Goal: Find specific page/section: Find specific page/section

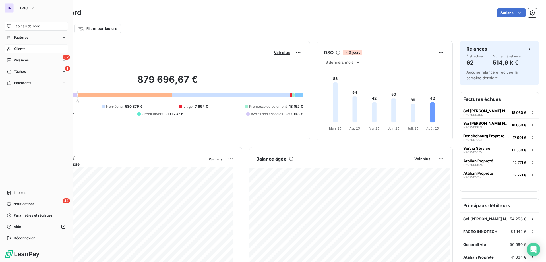
click at [21, 51] on span "Clients" at bounding box center [19, 48] width 11 height 5
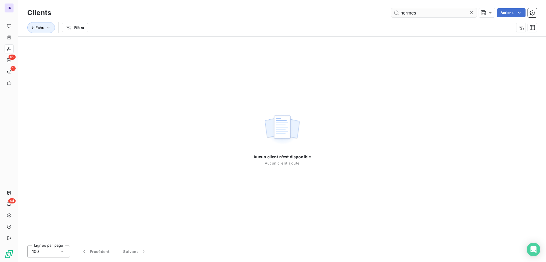
type input "hermes"
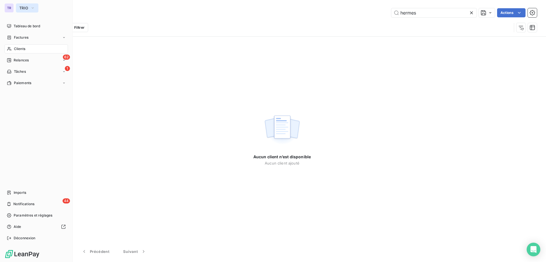
click at [26, 7] on span "TRIO" at bounding box center [23, 8] width 9 height 5
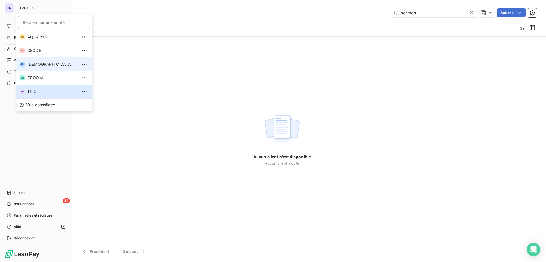
click at [38, 62] on span "[DEMOGRAPHIC_DATA]" at bounding box center [52, 64] width 50 height 6
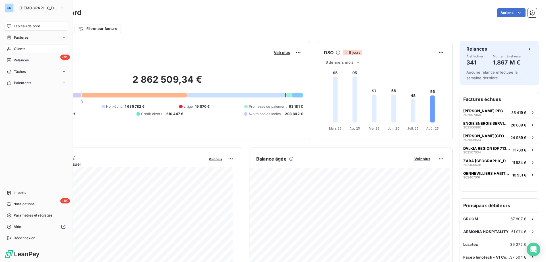
click at [21, 49] on span "Clients" at bounding box center [19, 48] width 11 height 5
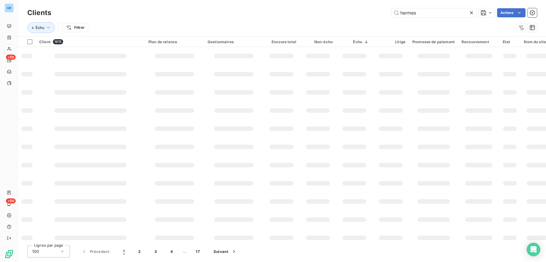
type input "hermes"
